Goal: Transaction & Acquisition: Download file/media

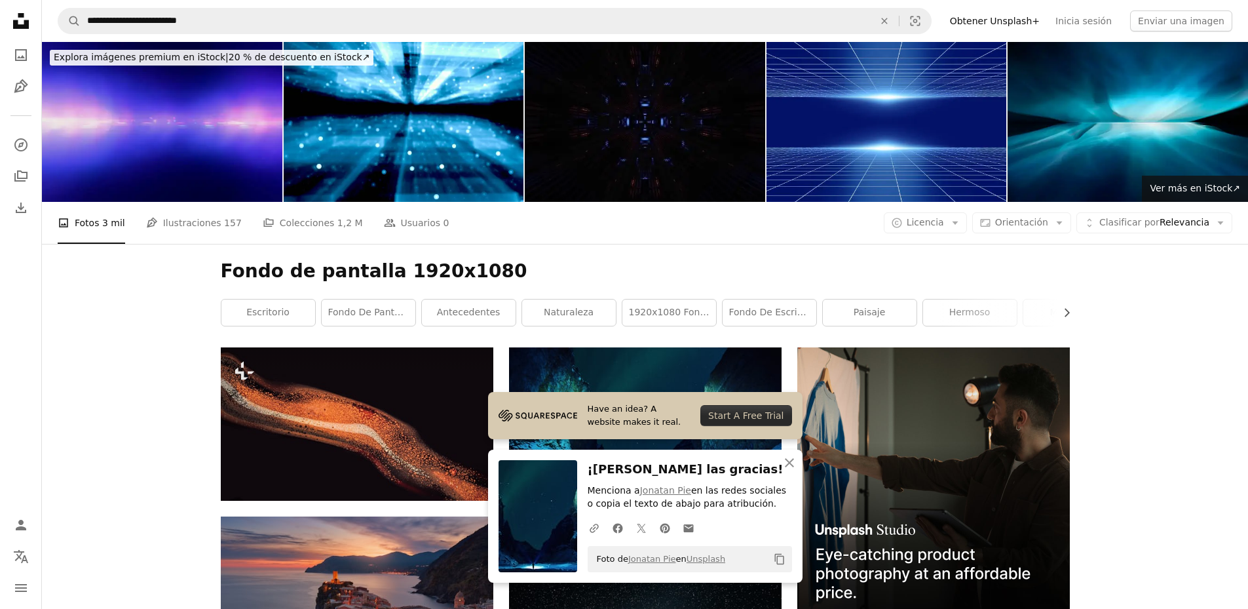
scroll to position [262, 0]
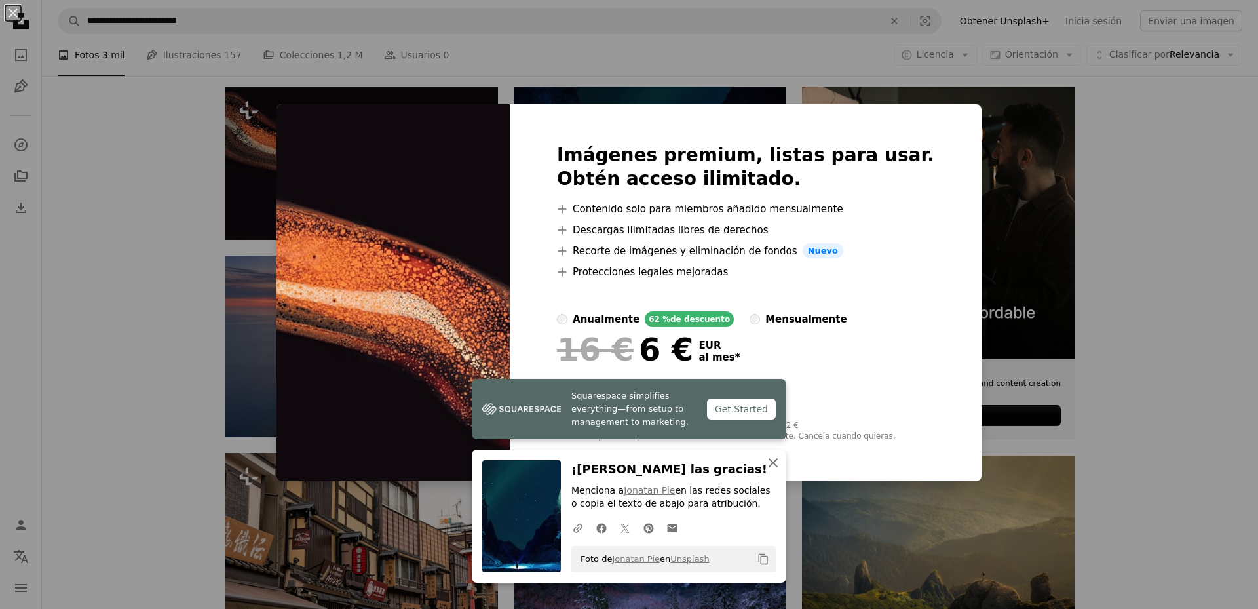
click at [768, 462] on icon "button" at bounding box center [772, 462] width 9 height 9
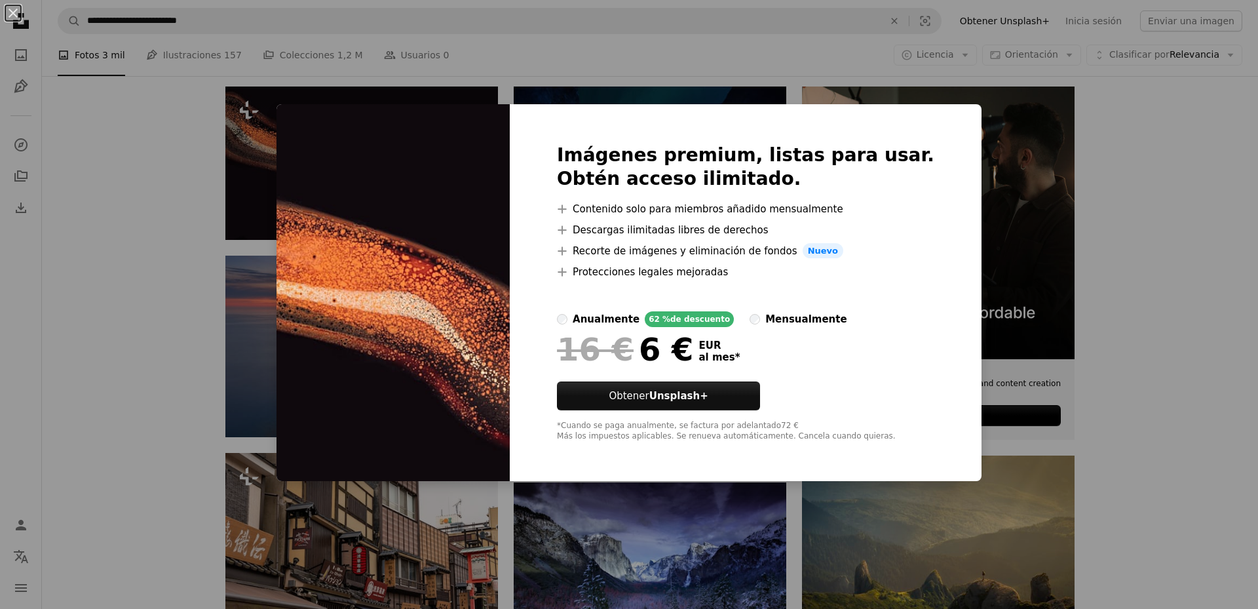
click at [1038, 149] on div "An X shape Imágenes premium, listas para usar. Obtén acceso ilimitado. A plus s…" at bounding box center [629, 304] width 1258 height 609
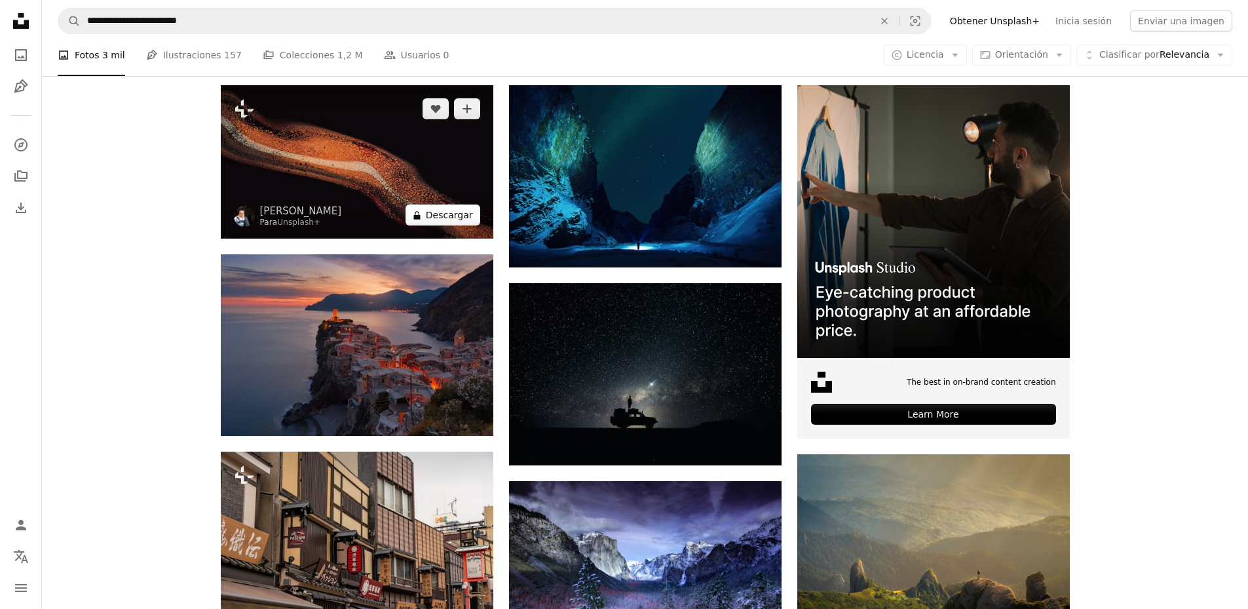
click at [438, 222] on button "A lock Descargar" at bounding box center [442, 214] width 75 height 21
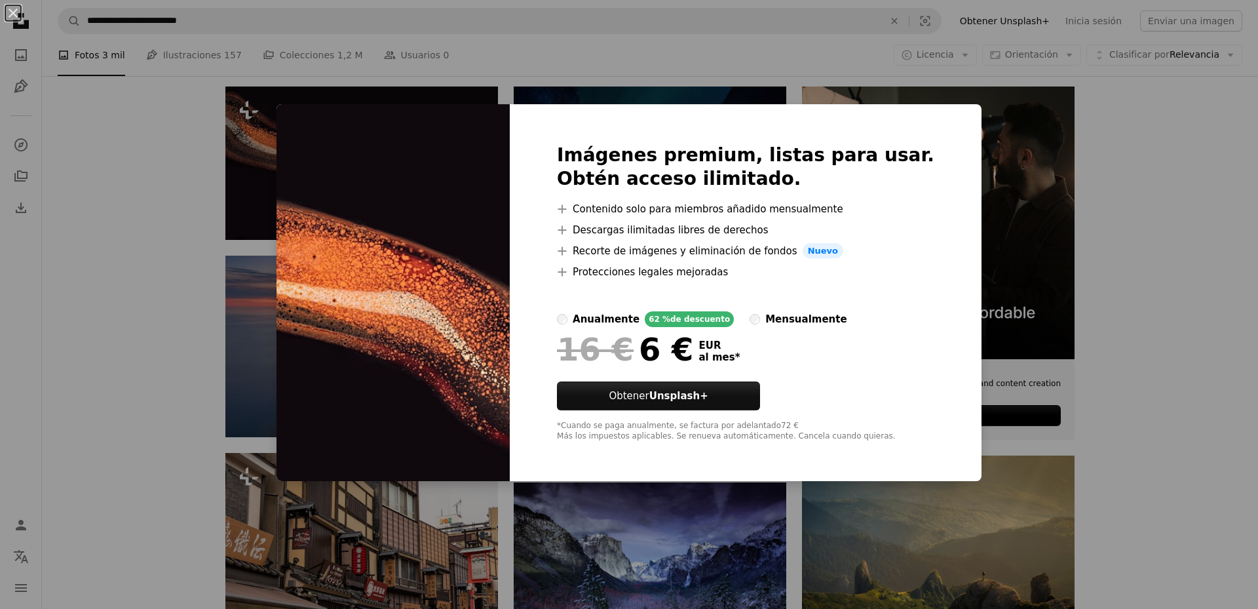
click at [1028, 166] on div "An X shape Imágenes premium, listas para usar. Obtén acceso ilimitado. A plus s…" at bounding box center [629, 304] width 1258 height 609
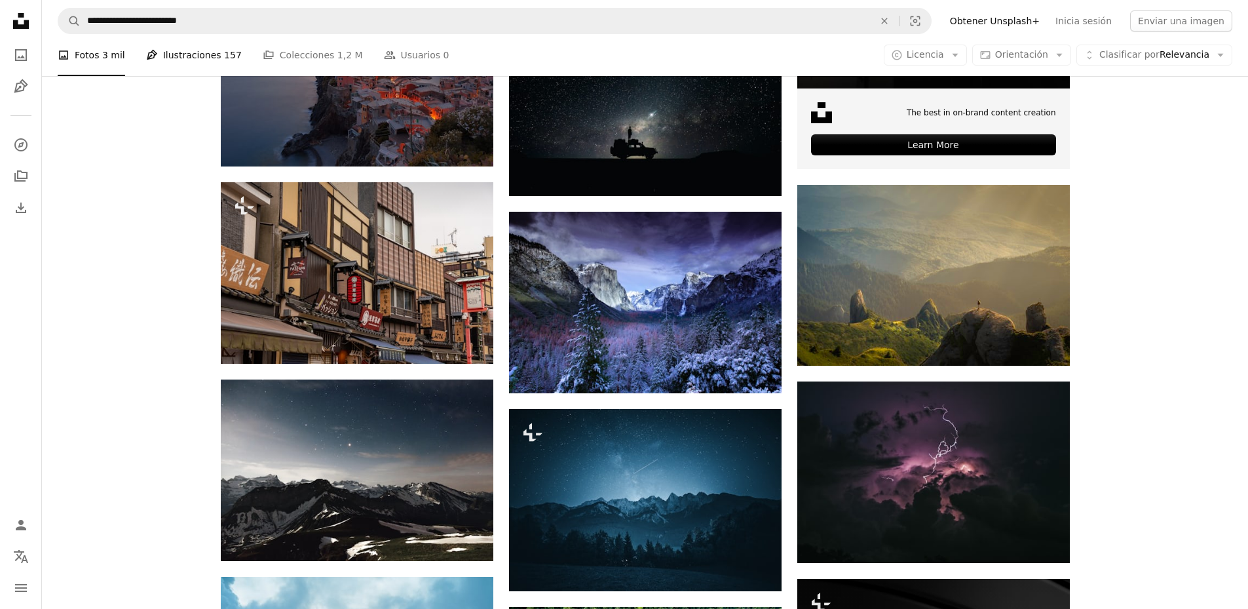
scroll to position [459, 0]
